Goal: Transaction & Acquisition: Purchase product/service

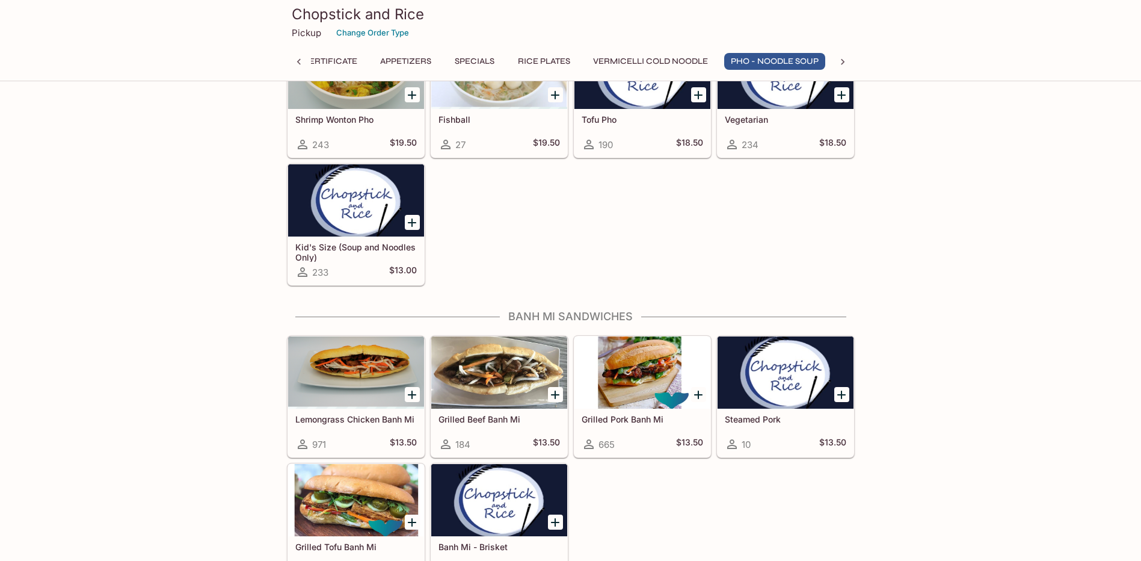
scroll to position [1865, 0]
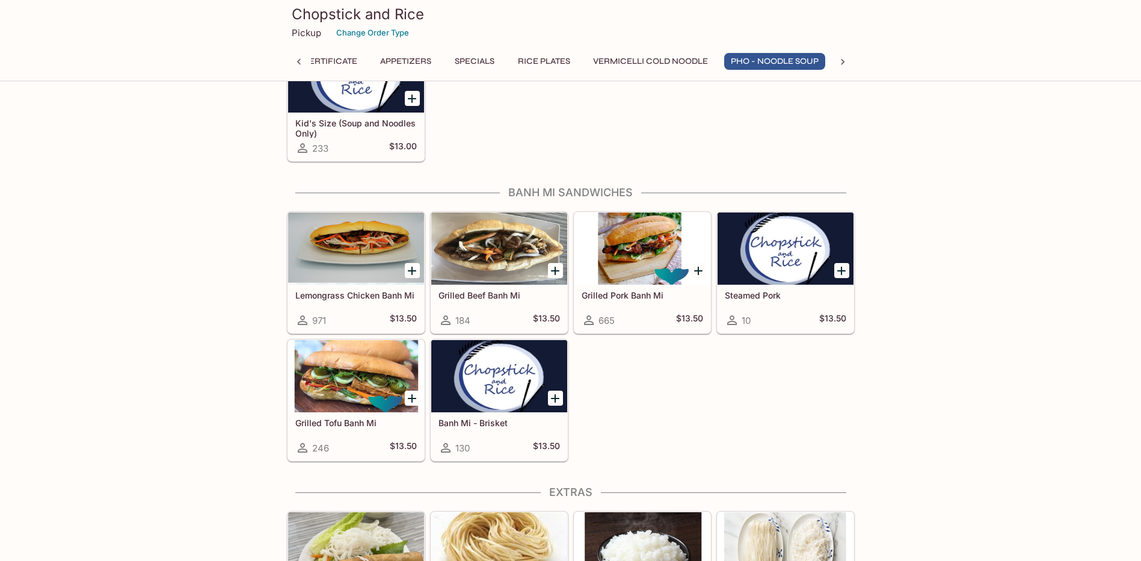
scroll to position [1985, 0]
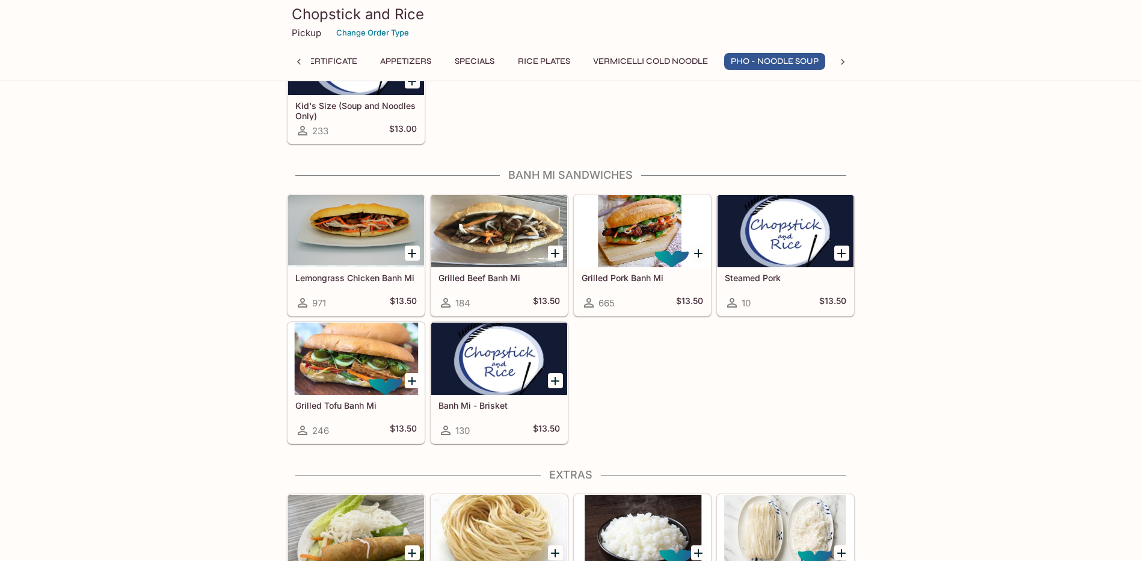
click at [411, 250] on icon "Add Lemongrass Chicken Banh Mi" at bounding box center [412, 253] width 14 height 14
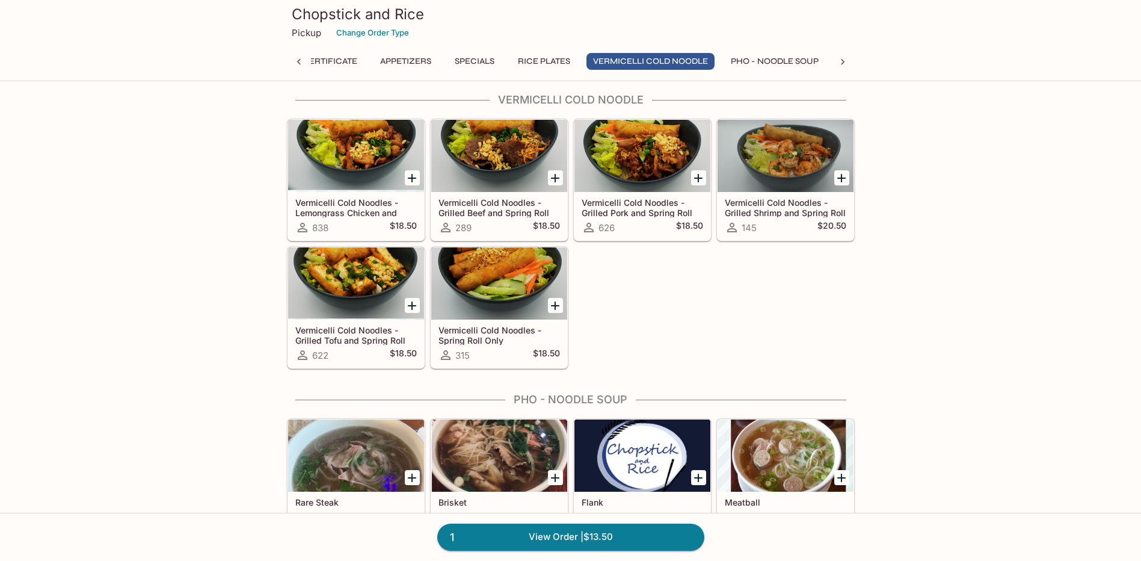
scroll to position [962, 0]
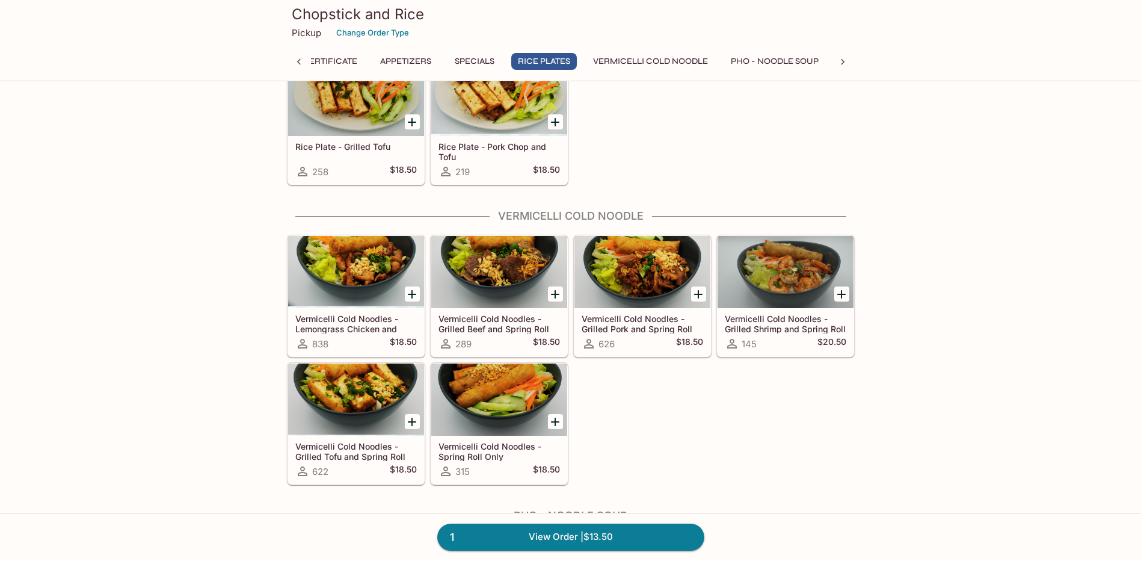
click at [847, 296] on icon "Add Vermicelli Cold Noodles - Grilled Shrimp and Spring Roll" at bounding box center [841, 294] width 14 height 14
click at [775, 327] on h5 "Vermicelli Cold Noodles - Grilled Shrimp and Spring Roll" at bounding box center [786, 323] width 122 height 20
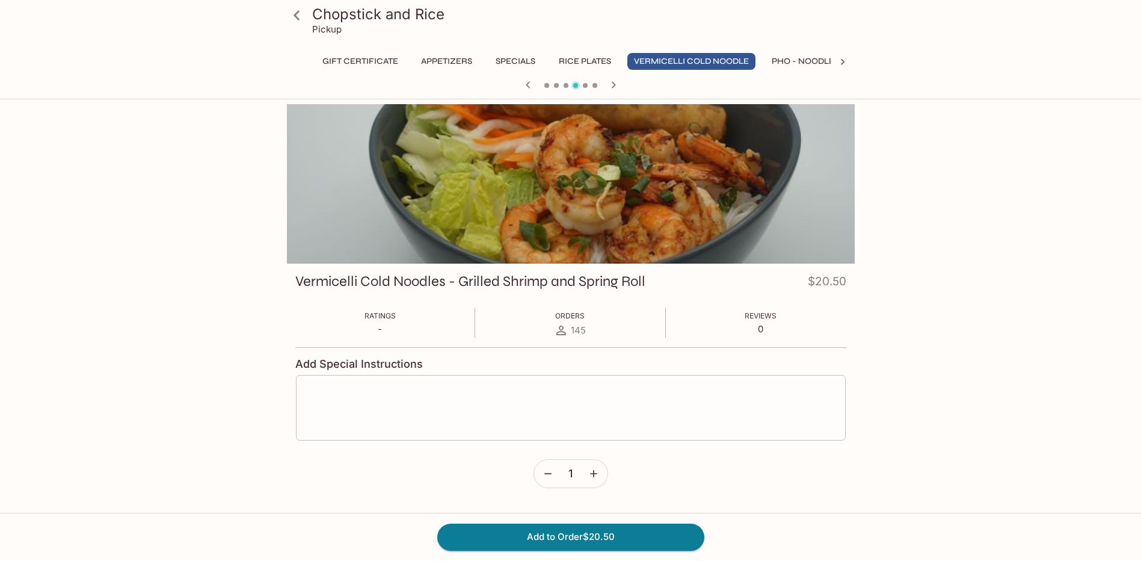
click at [383, 392] on textarea at bounding box center [570, 408] width 533 height 46
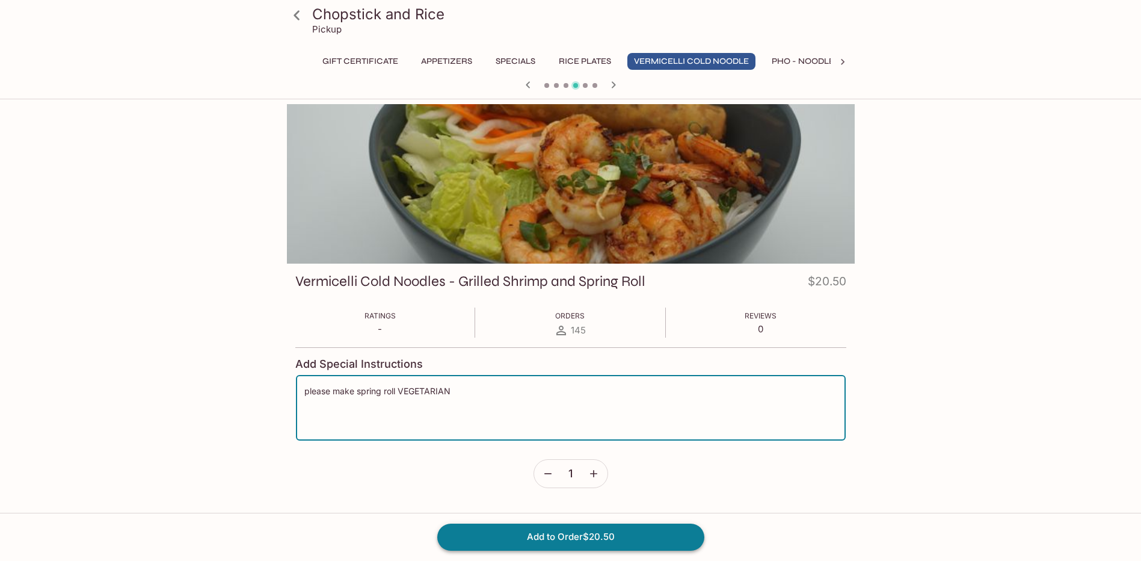
type textarea "please make spring roll VEGETARIAN"
click at [568, 536] on button "Add to Order $20.50" at bounding box center [570, 536] width 267 height 26
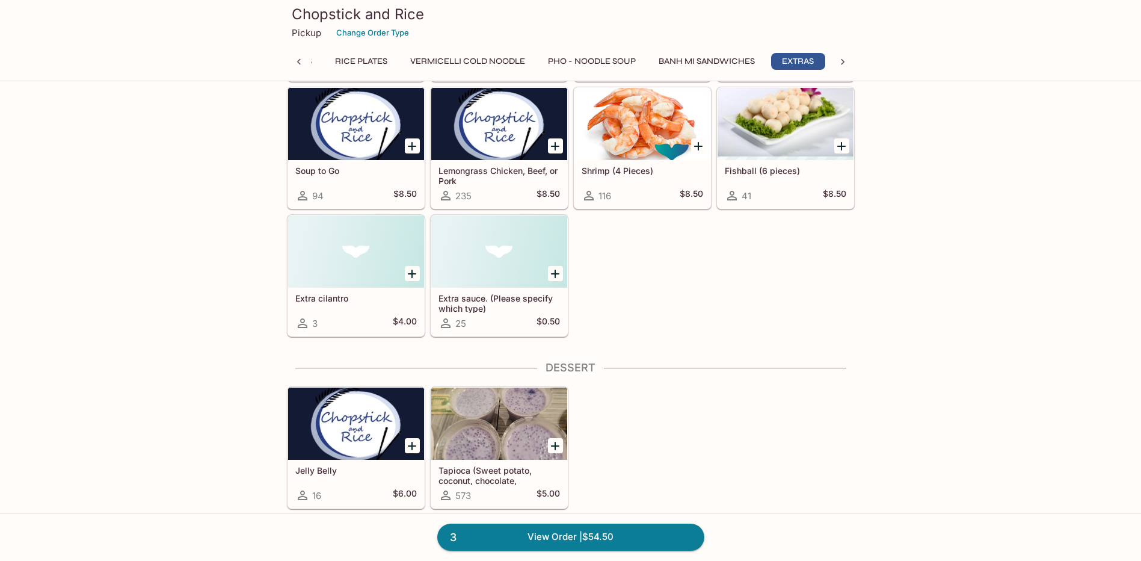
scroll to position [2827, 0]
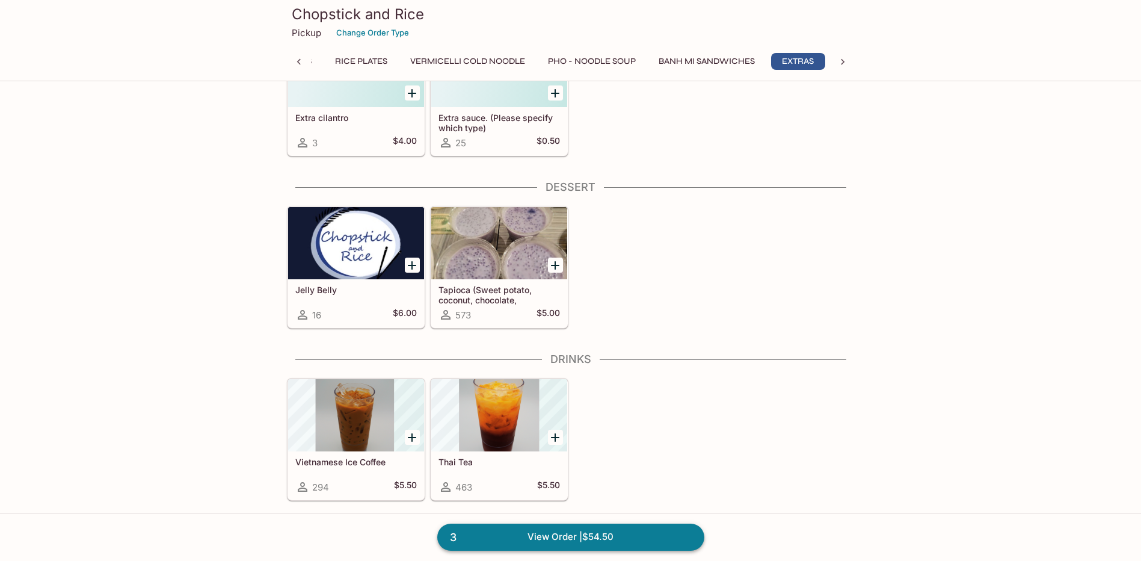
click at [563, 537] on link "3 View Order | $54.50" at bounding box center [570, 536] width 267 height 26
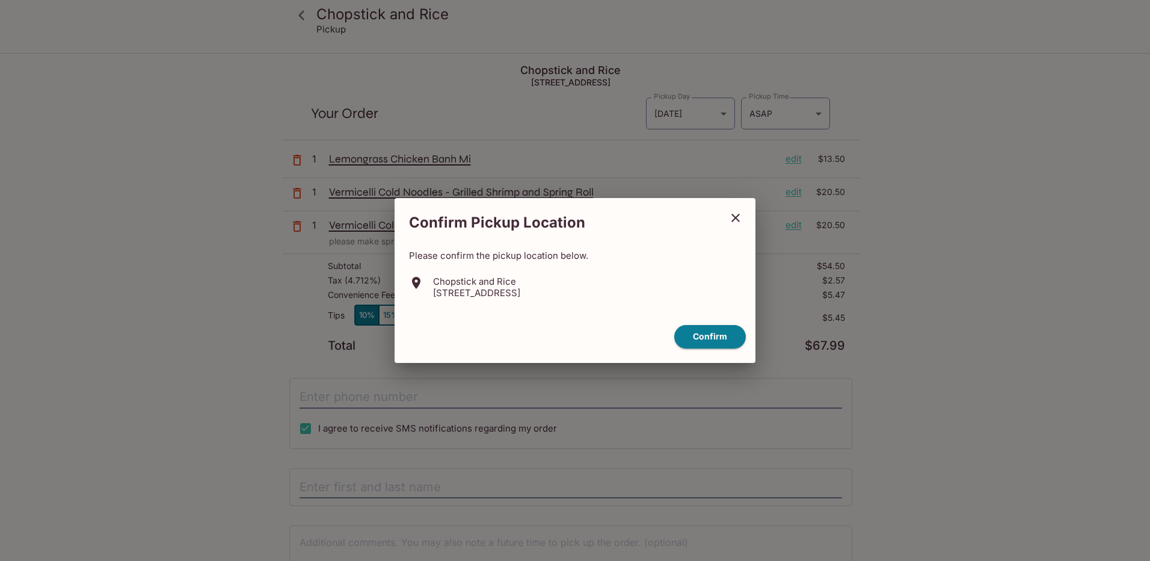
click at [724, 214] on button "close" at bounding box center [736, 218] width 30 height 30
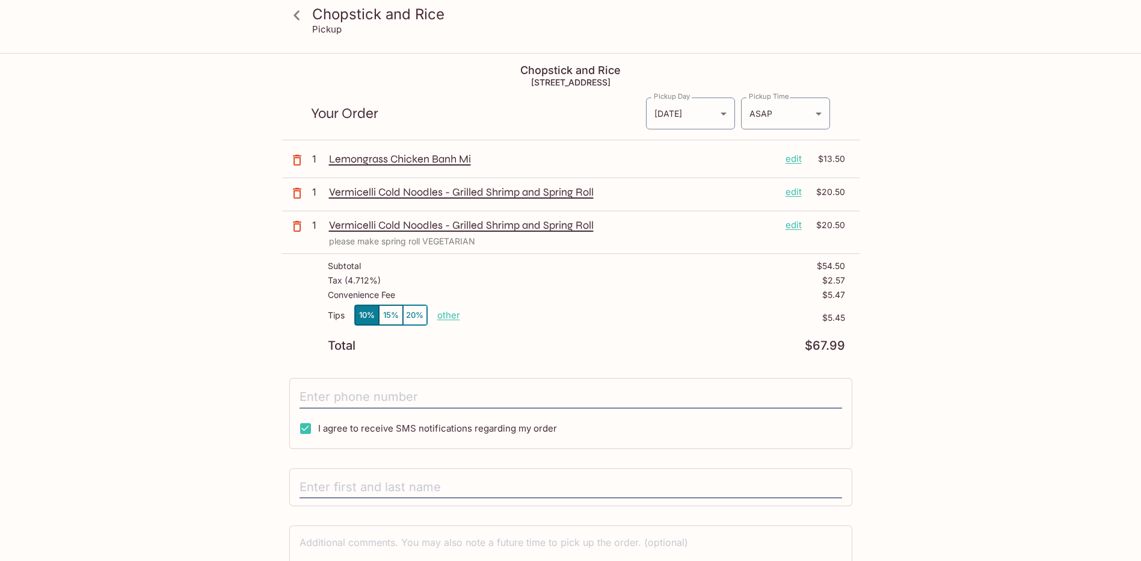
click at [293, 195] on icon "button" at bounding box center [297, 193] width 14 height 14
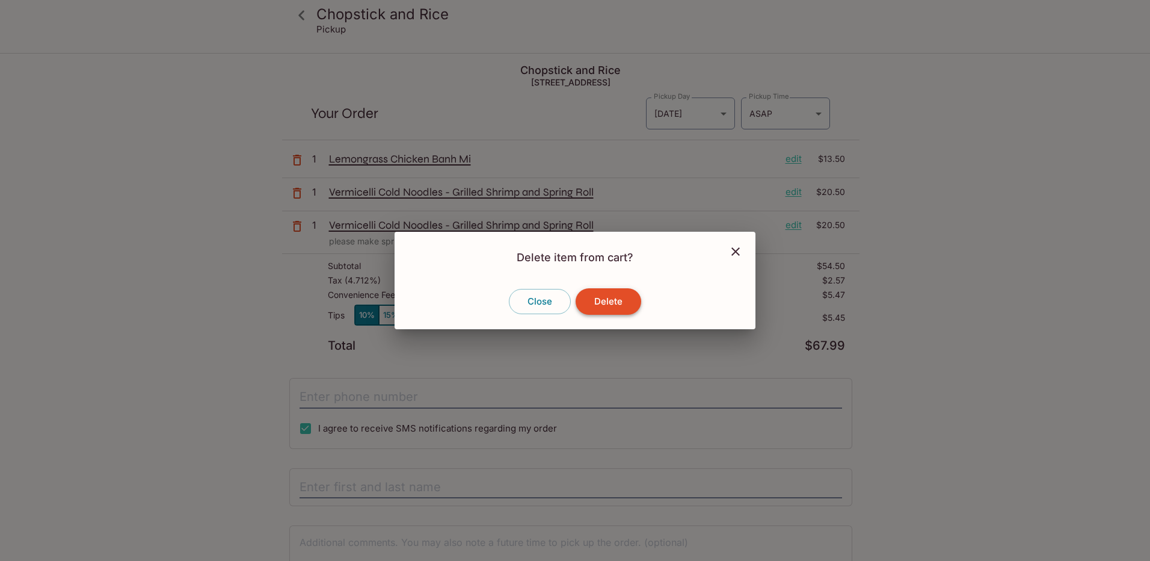
click at [609, 301] on button "Delete" at bounding box center [609, 301] width 66 height 26
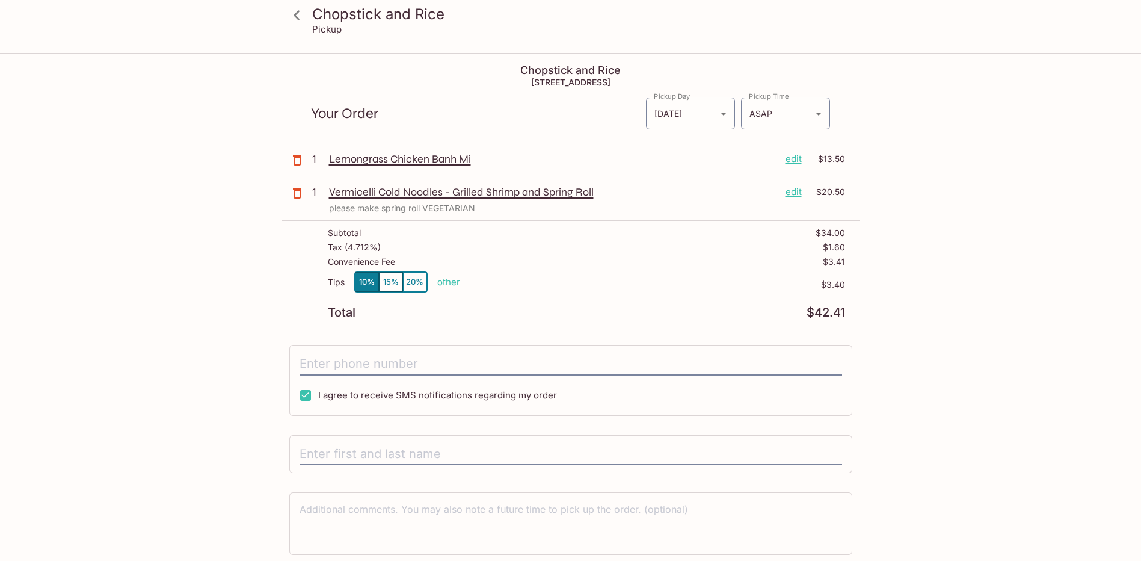
click at [304, 17] on icon at bounding box center [296, 15] width 21 height 21
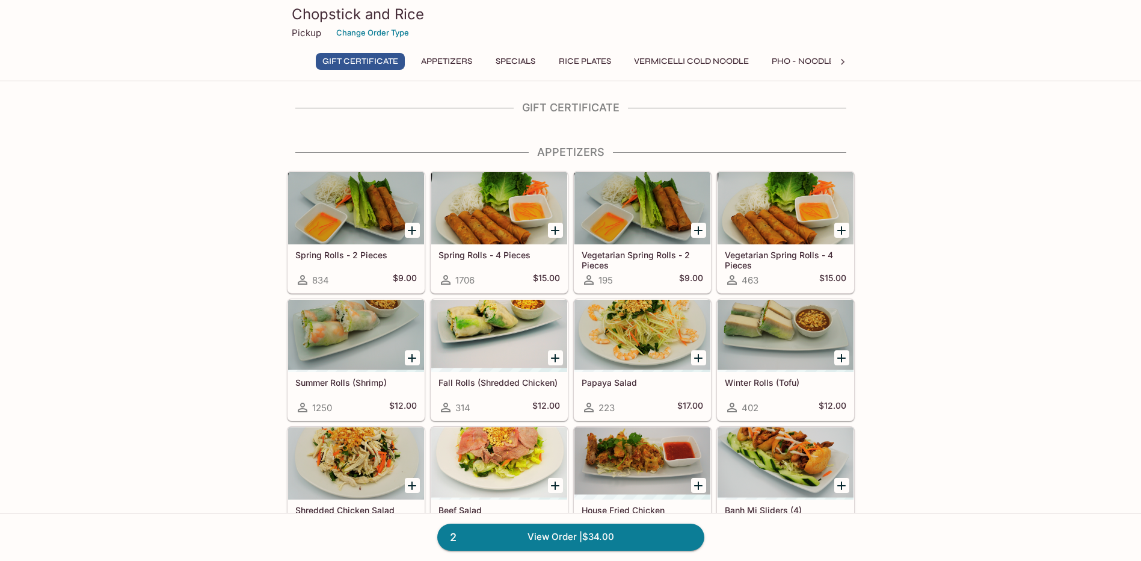
click at [408, 359] on icon "Add Summer Rolls (Shrimp)" at bounding box center [412, 358] width 14 height 14
click at [369, 111] on h4 "Gift Certificate" at bounding box center [571, 107] width 568 height 13
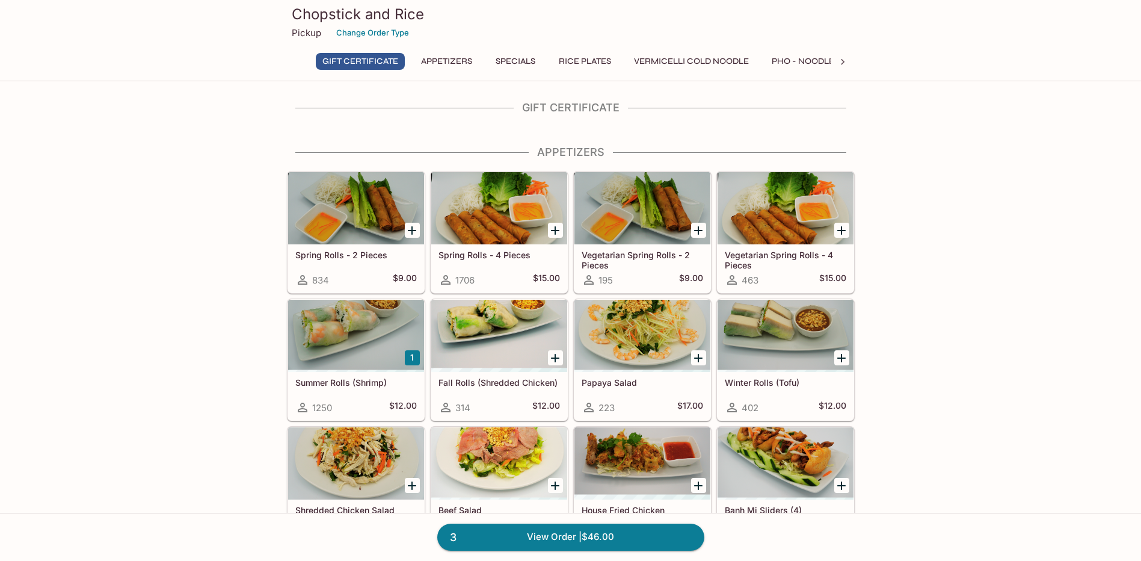
click at [392, 114] on h4 "Gift Certificate" at bounding box center [571, 107] width 568 height 13
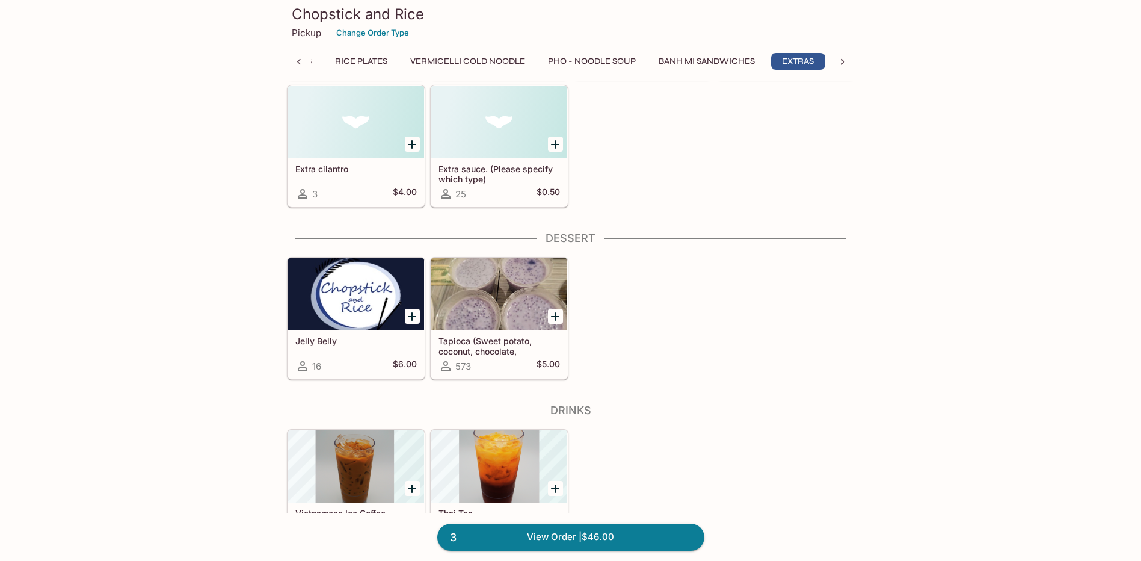
scroll to position [2827, 0]
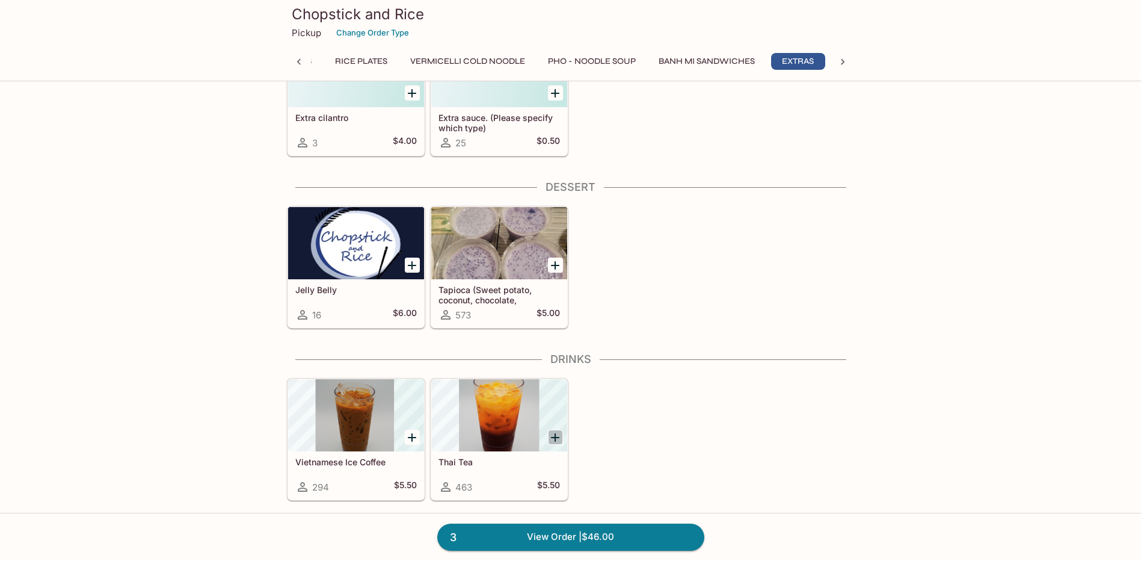
click at [561, 437] on icon "Add Thai Tea" at bounding box center [555, 437] width 14 height 14
click at [615, 537] on link "4 View Order | $51.50" at bounding box center [570, 536] width 267 height 26
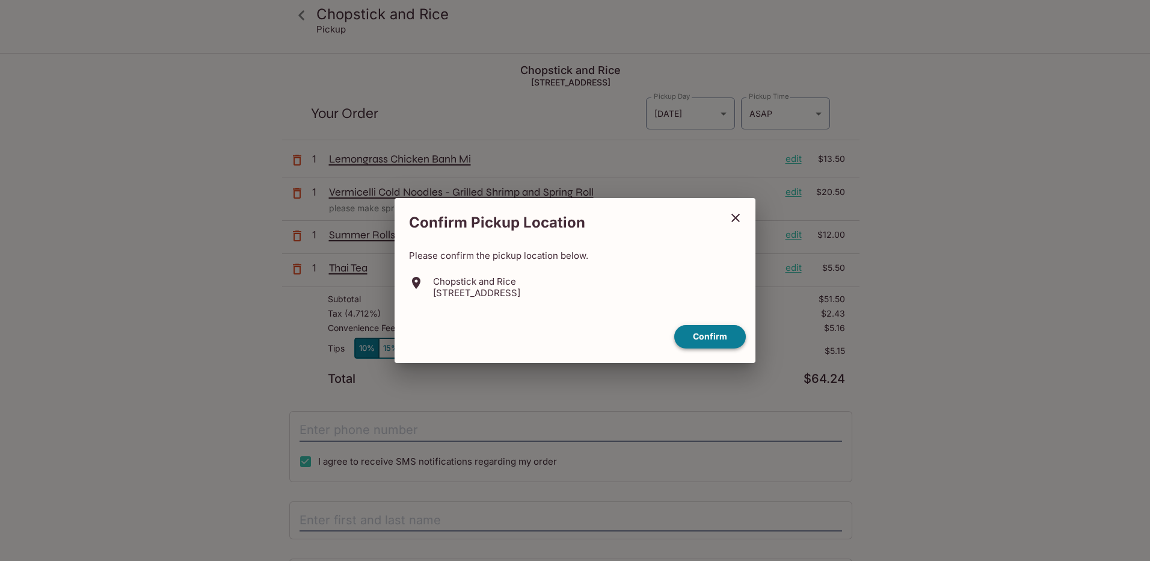
click at [715, 341] on button "Confirm" at bounding box center [710, 336] width 72 height 23
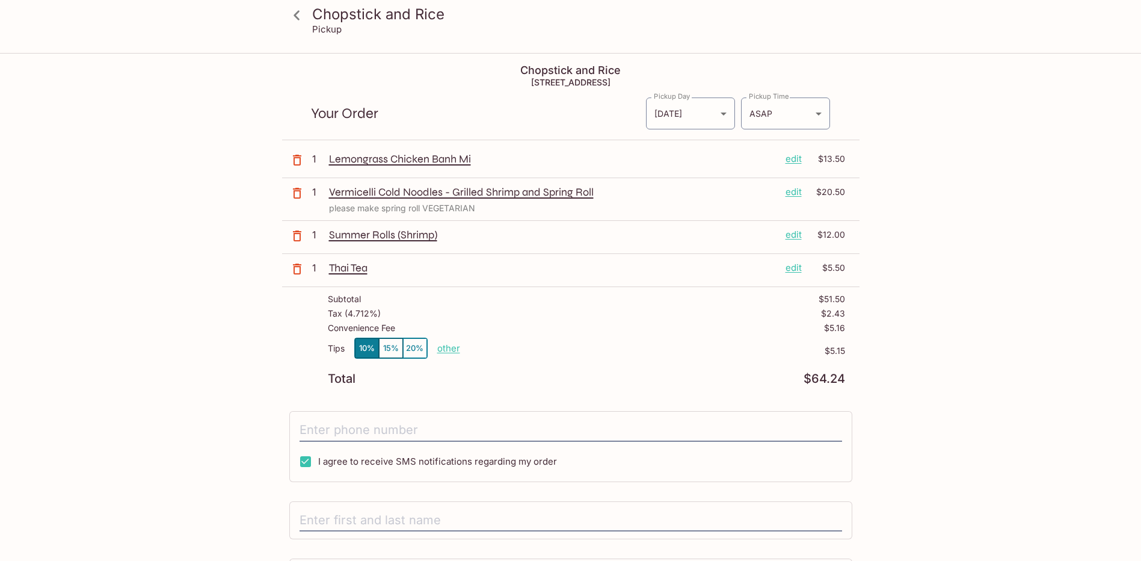
click at [444, 351] on p "other" at bounding box center [448, 347] width 23 height 11
type input "0.00"
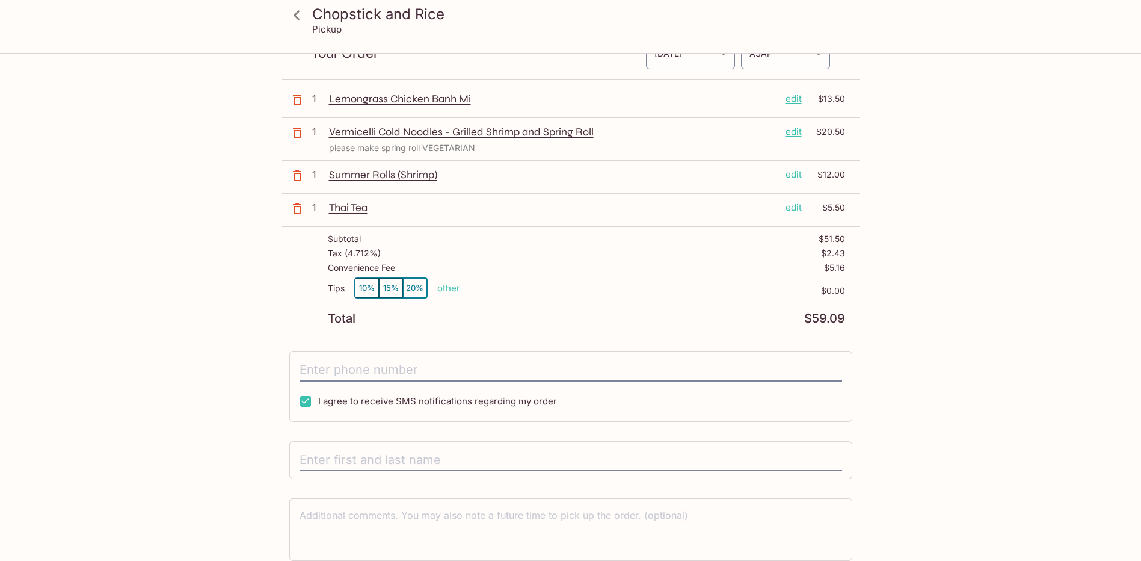
click at [345, 403] on span "I agree to receive SMS notifications regarding my order" at bounding box center [437, 400] width 239 height 11
click at [318, 403] on input "I agree to receive SMS notifications regarding my order" at bounding box center [306, 401] width 24 height 24
checkbox input "false"
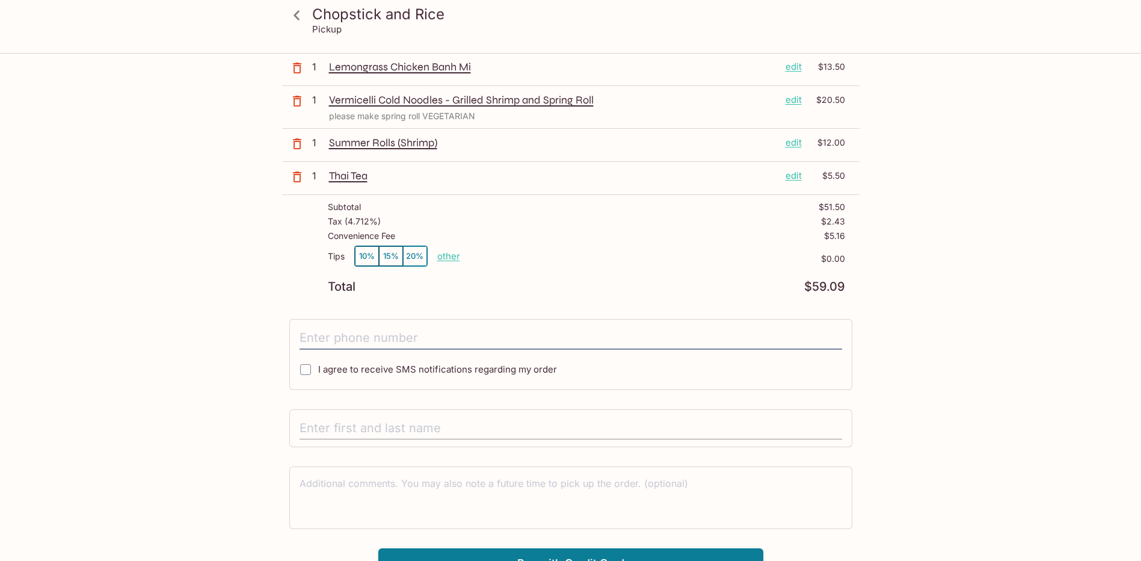
scroll to position [109, 0]
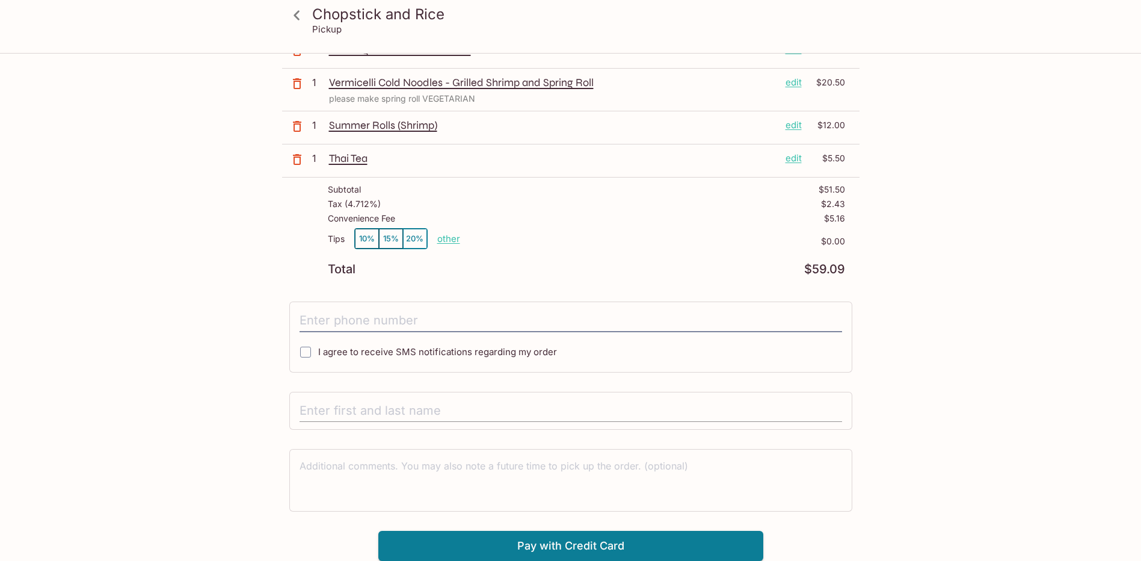
click at [439, 415] on input "text" at bounding box center [571, 410] width 543 height 23
type input "[PERSON_NAME]"
type input "[PHONE_NUMBER]"
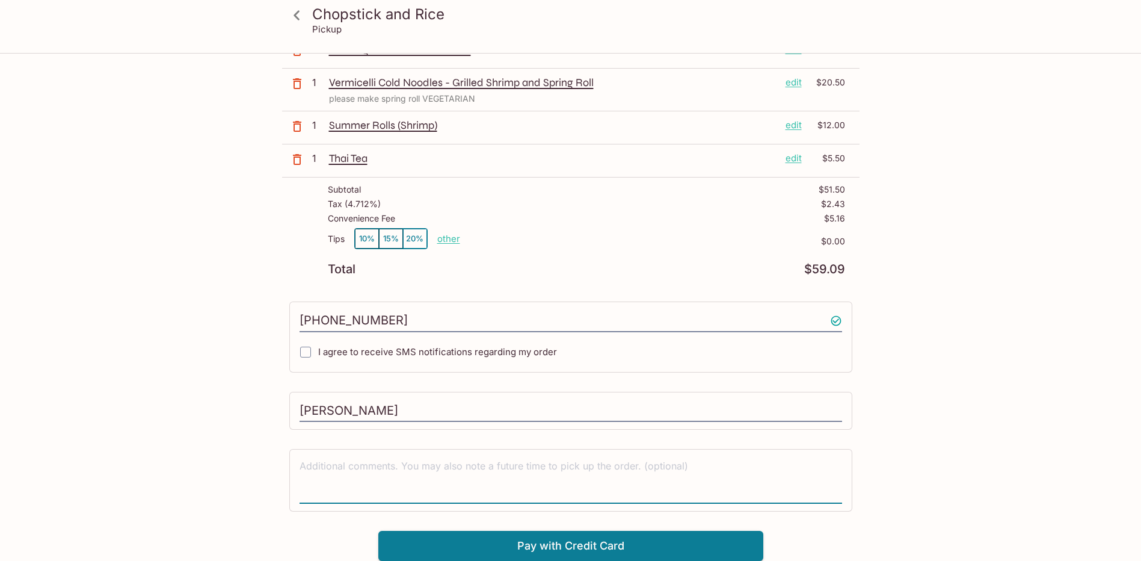
click at [405, 467] on textarea at bounding box center [571, 480] width 543 height 42
click at [550, 549] on button "Pay with Credit Card" at bounding box center [570, 546] width 385 height 30
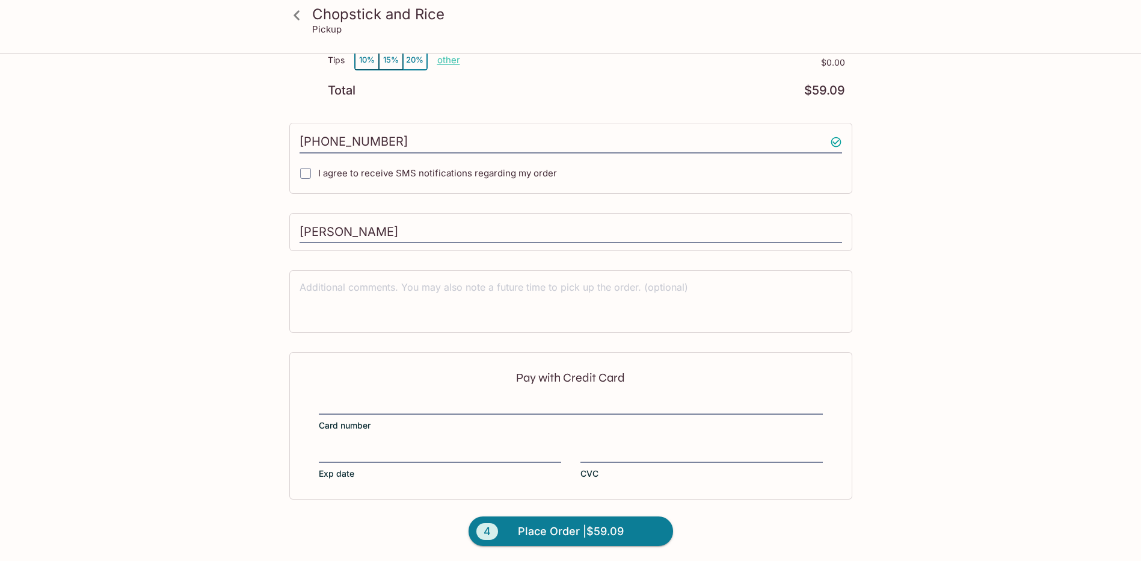
scroll to position [290, 0]
click at [617, 442] on div "Pay with Credit Card Card number Exp date CVC" at bounding box center [570, 423] width 563 height 147
click at [581, 534] on span "Place Order | $59.09" at bounding box center [571, 529] width 106 height 19
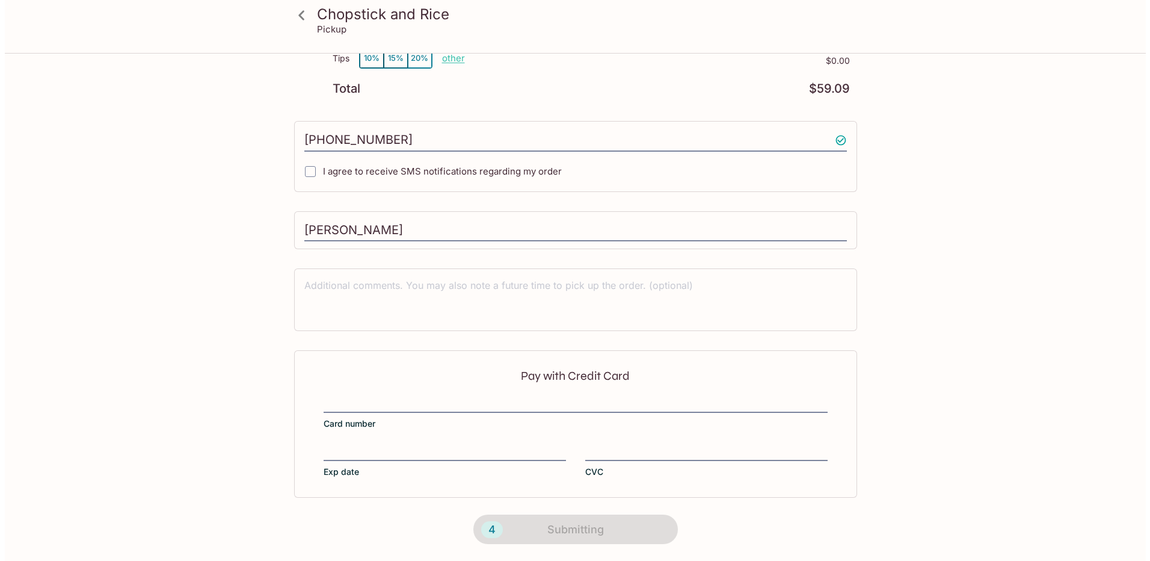
scroll to position [0, 0]
